Goal: Browse casually: Explore the website without a specific task or goal

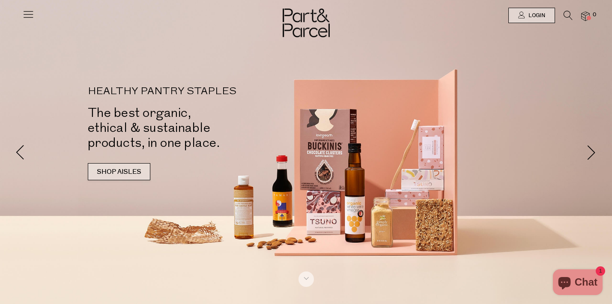
click at [112, 171] on link "SHOP AISLES" at bounding box center [119, 171] width 63 height 17
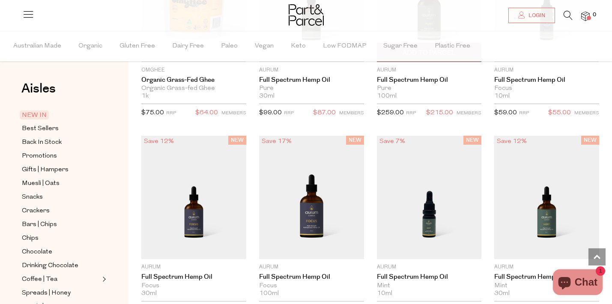
scroll to position [999, 0]
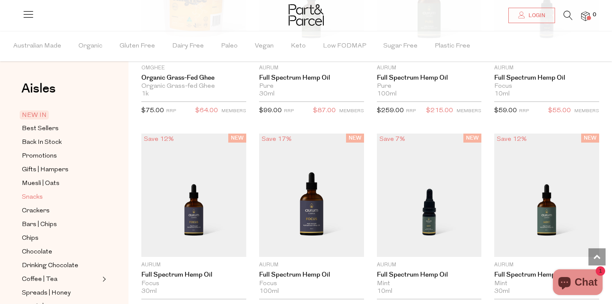
click at [39, 197] on span "Snacks" at bounding box center [32, 197] width 21 height 10
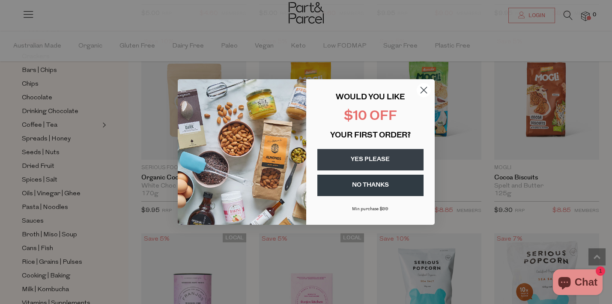
scroll to position [1909, 0]
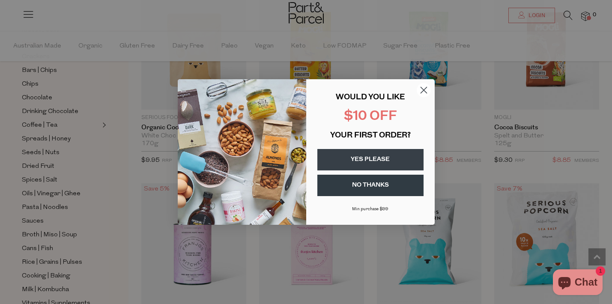
click at [423, 89] on icon "Close dialog" at bounding box center [423, 90] width 6 height 6
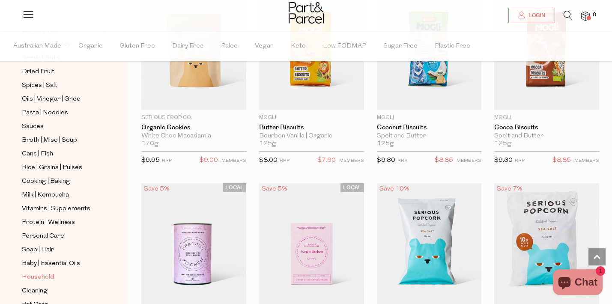
scroll to position [245, 0]
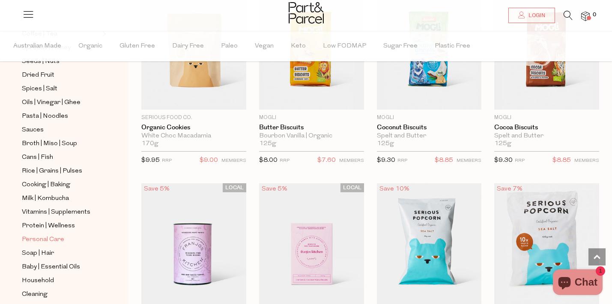
click at [60, 238] on span "Personal Care" at bounding box center [43, 240] width 42 height 10
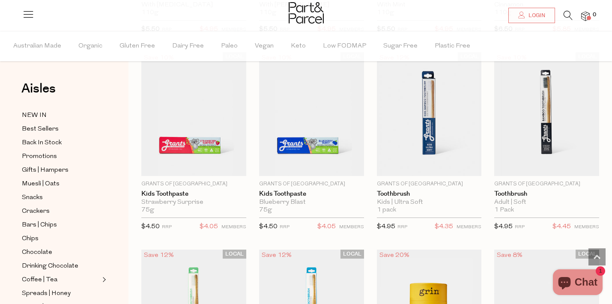
scroll to position [1836, 0]
click at [388, 46] on span "Sugar Free" at bounding box center [400, 46] width 34 height 30
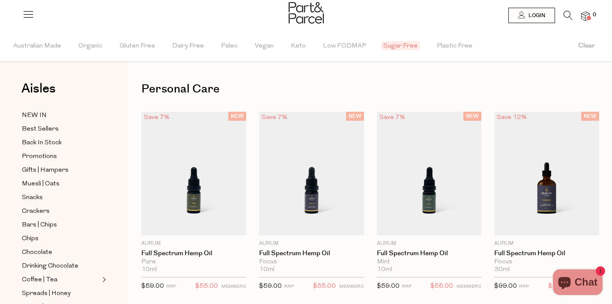
click at [388, 46] on span "Sugar Free" at bounding box center [400, 45] width 39 height 9
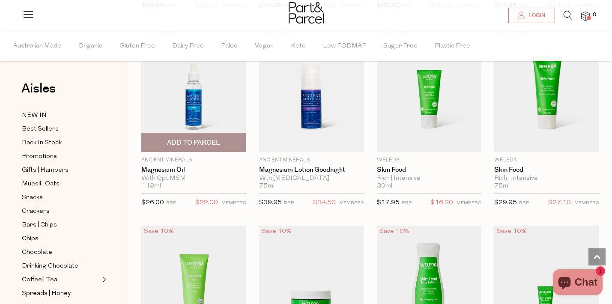
scroll to position [883, 0]
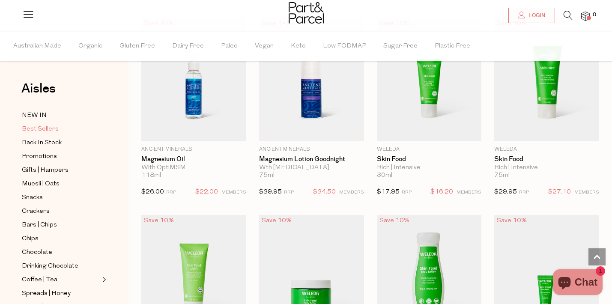
click at [33, 128] on span "Best Sellers" at bounding box center [40, 129] width 37 height 10
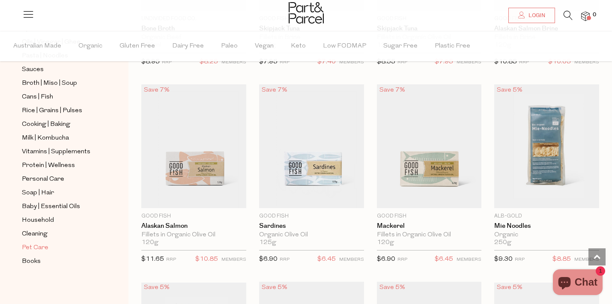
scroll to position [824, 0]
click at [40, 238] on span "Cleaning" at bounding box center [35, 234] width 26 height 10
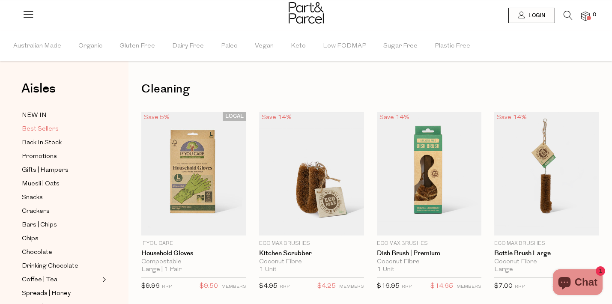
click at [41, 131] on span "Best Sellers" at bounding box center [40, 129] width 37 height 10
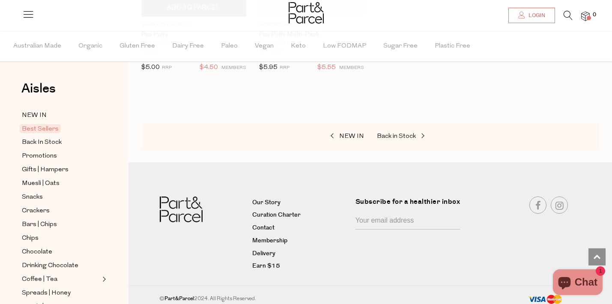
scroll to position [2200, 0]
click at [352, 134] on span "NEW IN" at bounding box center [351, 137] width 25 height 6
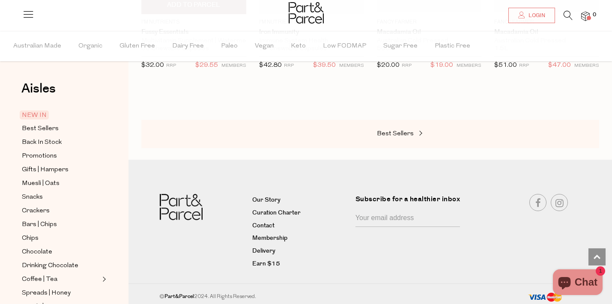
scroll to position [1017, 0]
click at [45, 155] on span "Promotions" at bounding box center [39, 156] width 35 height 10
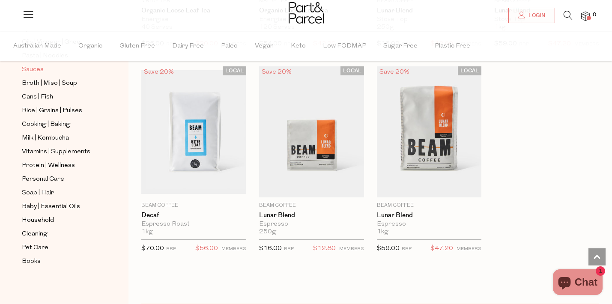
scroll to position [306, 0]
click at [74, 209] on span "Baby | Essential Oils" at bounding box center [51, 207] width 58 height 10
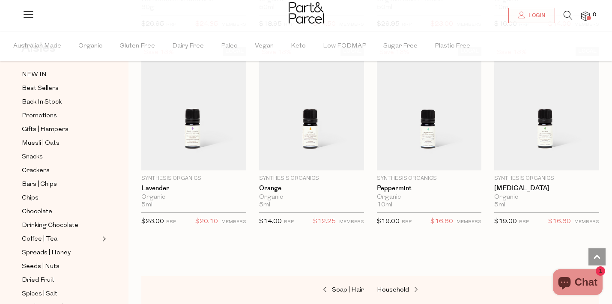
scroll to position [657, 0]
